Goal: Book appointment/travel/reservation

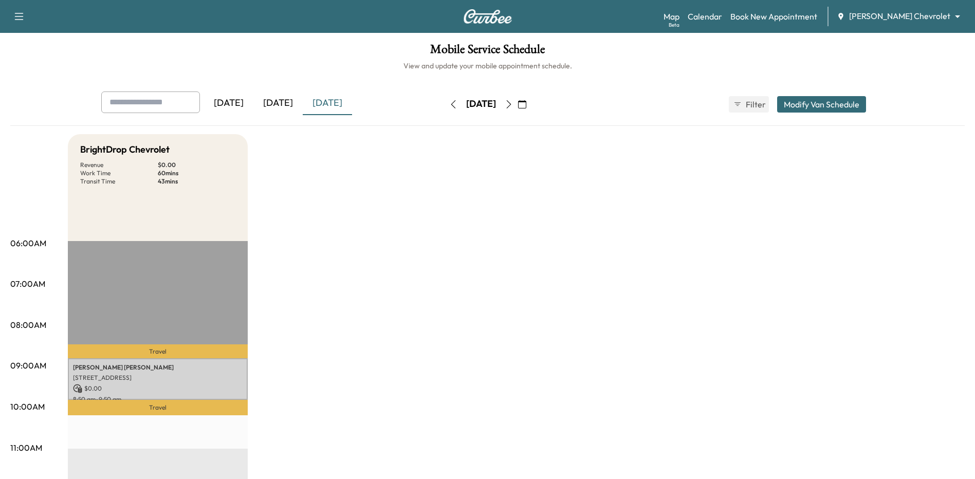
click at [345, 104] on div "[DATE]" at bounding box center [327, 104] width 49 height 24
click at [287, 99] on div "[DATE]" at bounding box center [277, 104] width 49 height 24
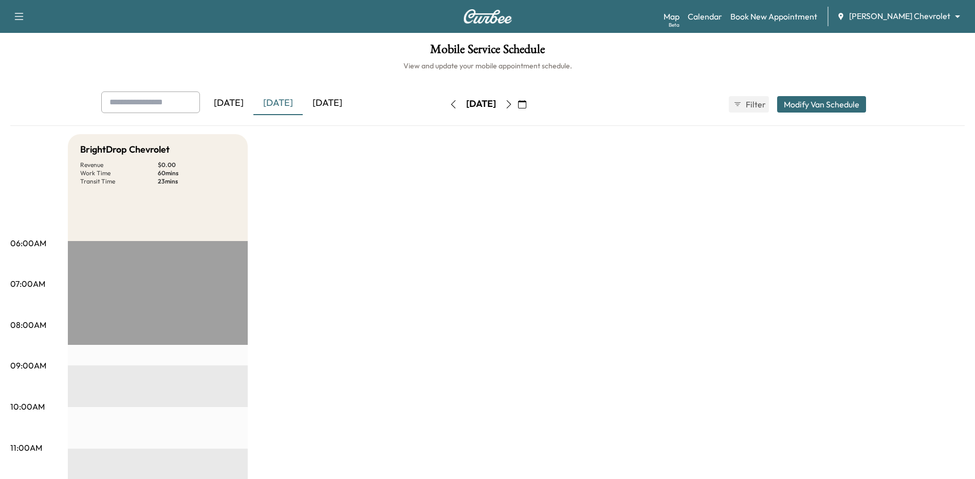
click at [330, 106] on div "[DATE]" at bounding box center [327, 104] width 49 height 24
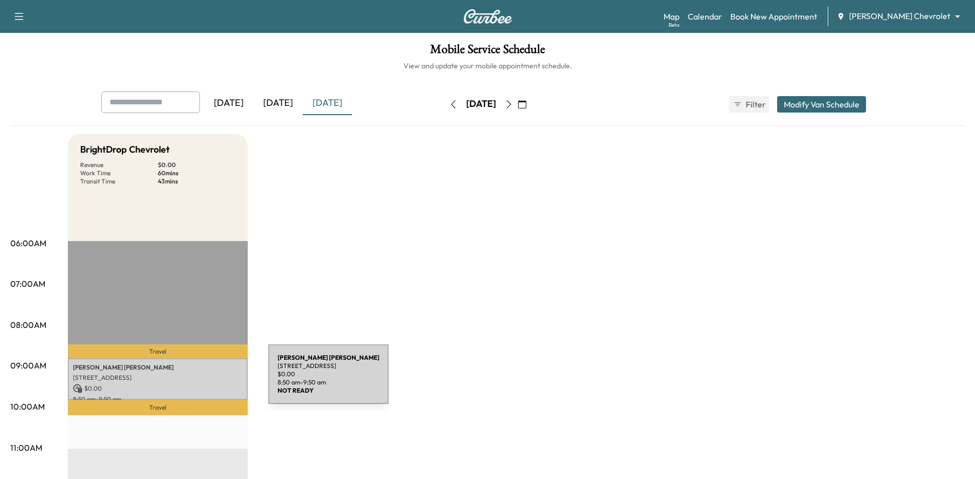
click at [191, 380] on p "[STREET_ADDRESS]" at bounding box center [158, 378] width 170 height 8
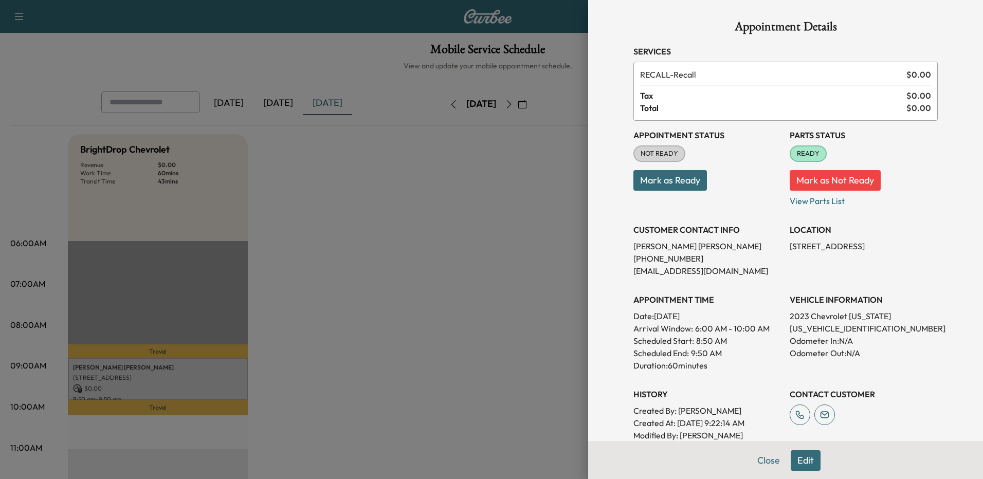
click at [541, 238] on div at bounding box center [491, 239] width 983 height 479
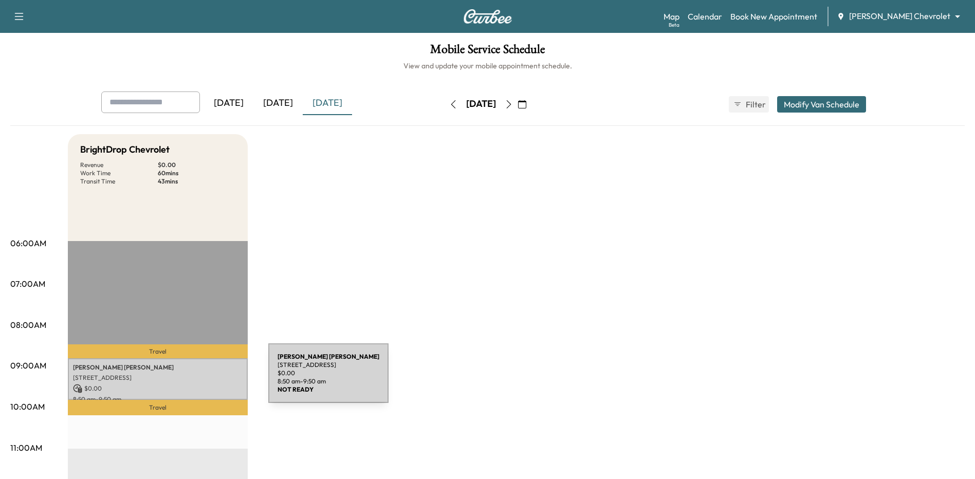
click at [191, 379] on p "[STREET_ADDRESS]" at bounding box center [158, 378] width 170 height 8
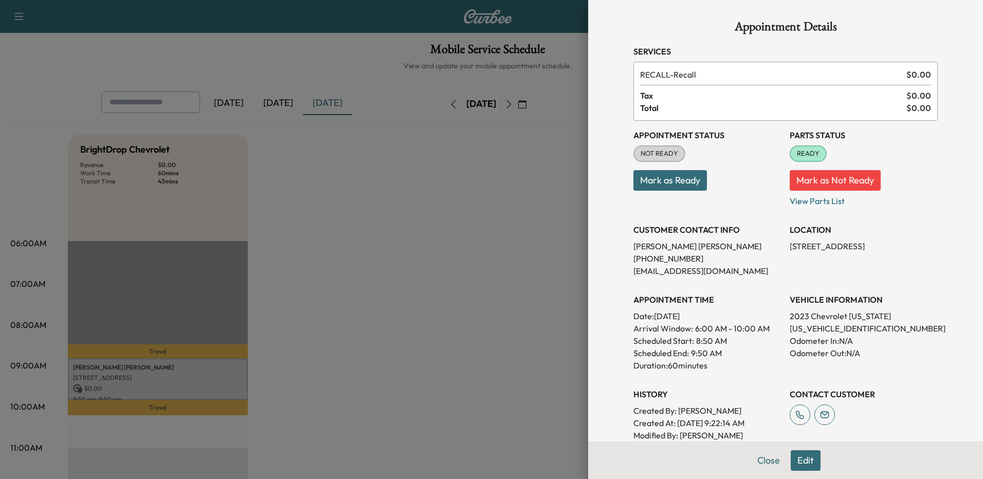
click at [469, 323] on div at bounding box center [491, 239] width 983 height 479
